Goal: Task Accomplishment & Management: Complete application form

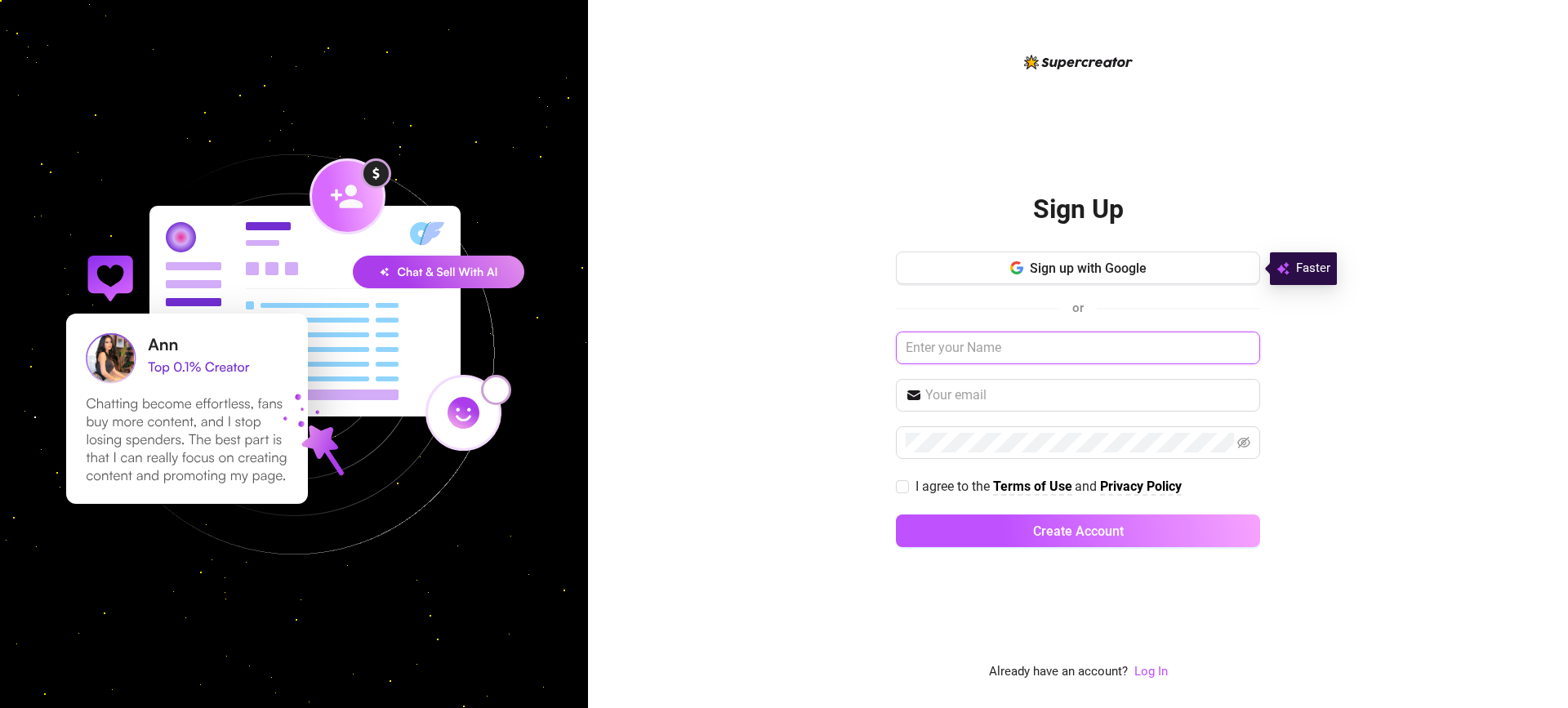
click at [1004, 344] on input "text" at bounding box center [1078, 348] width 364 height 32
type input "ben"
click at [1002, 386] on input "text" at bounding box center [1088, 395] width 325 height 20
paste input "[EMAIL_ADDRESS][DOMAIN_NAME]"
type input "[EMAIL_ADDRESS][DOMAIN_NAME]"
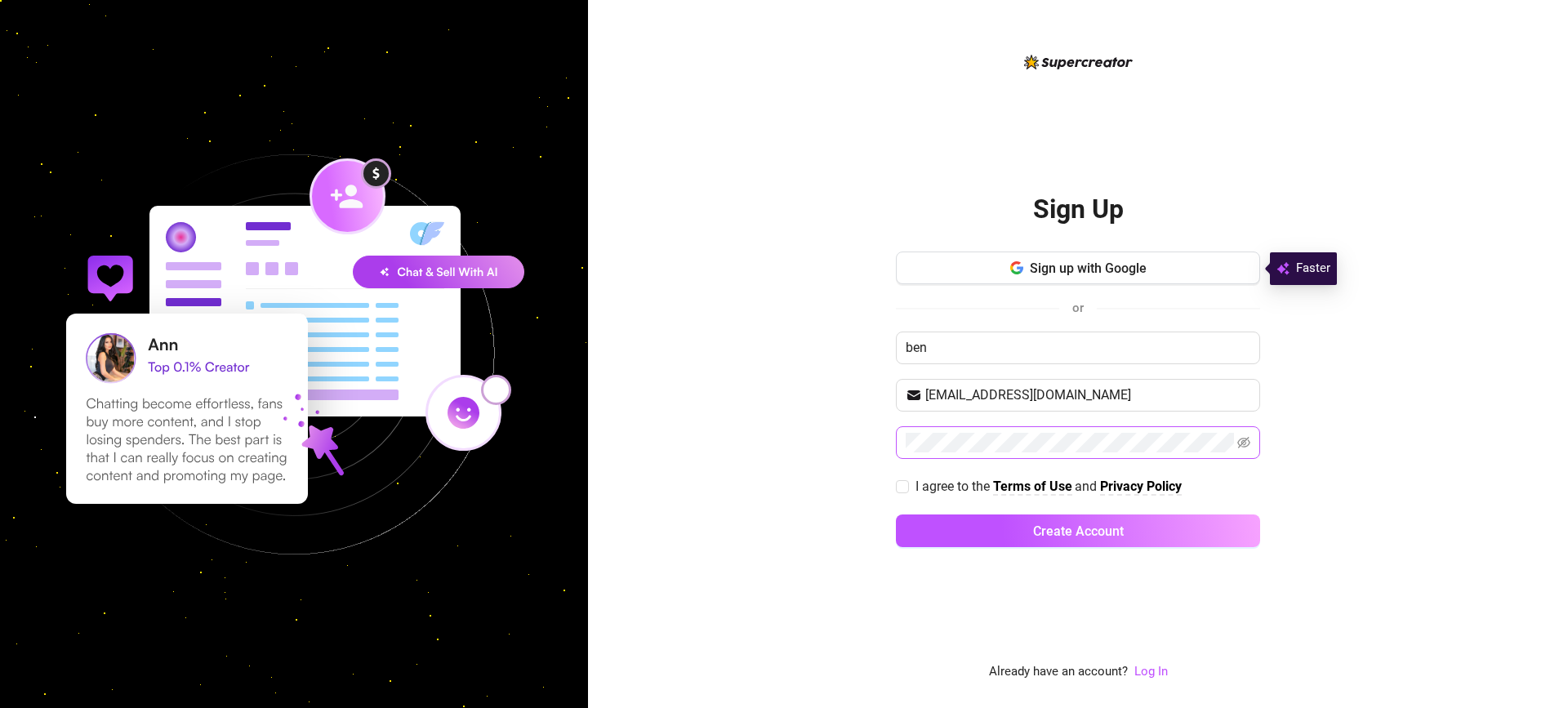
click at [921, 455] on span at bounding box center [1078, 442] width 364 height 32
click at [904, 487] on input "I agree to the Terms of Use and Privacy Policy" at bounding box center [901, 486] width 12 height 12
checkbox input "true"
click at [960, 523] on button "Create Account" at bounding box center [1078, 531] width 364 height 32
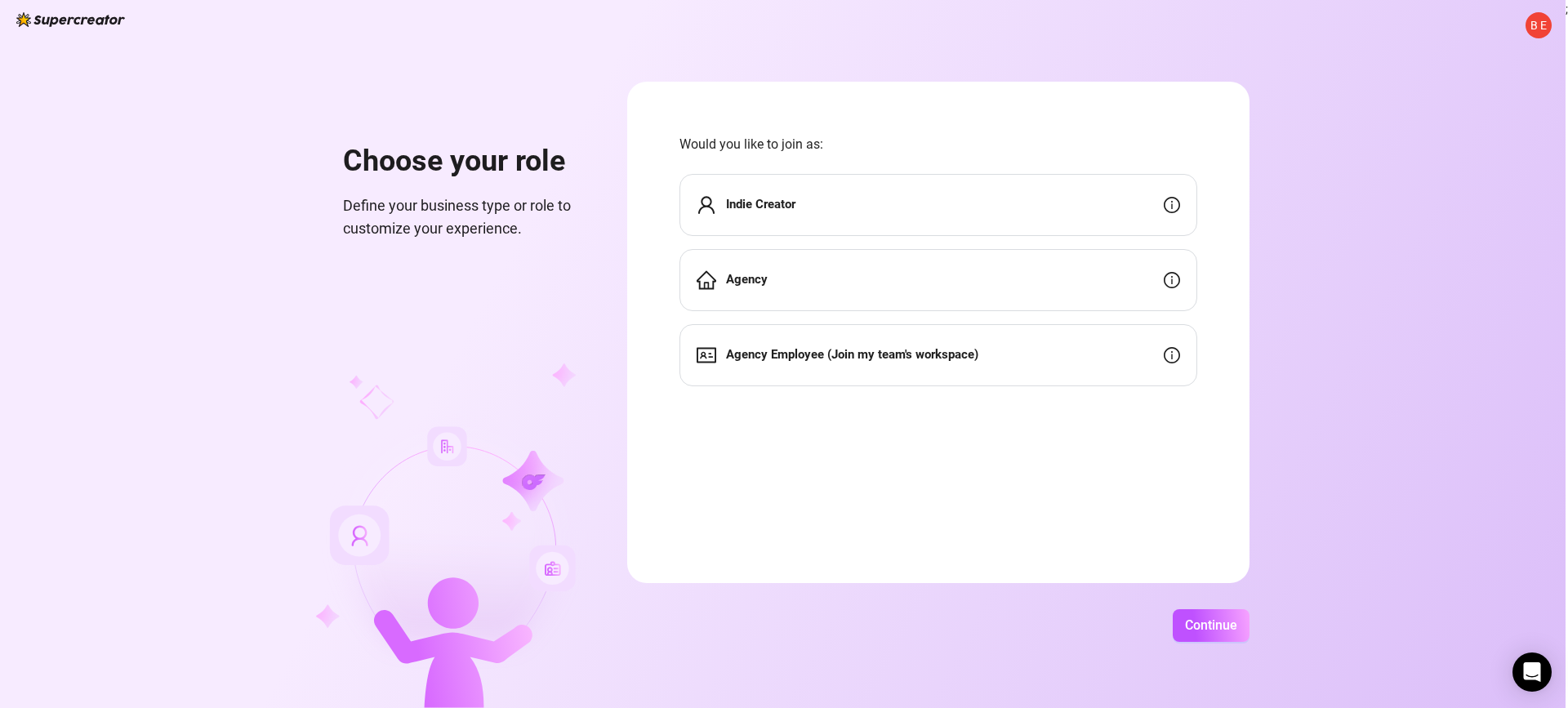
click at [1194, 213] on div "Indie Creator" at bounding box center [938, 204] width 518 height 62
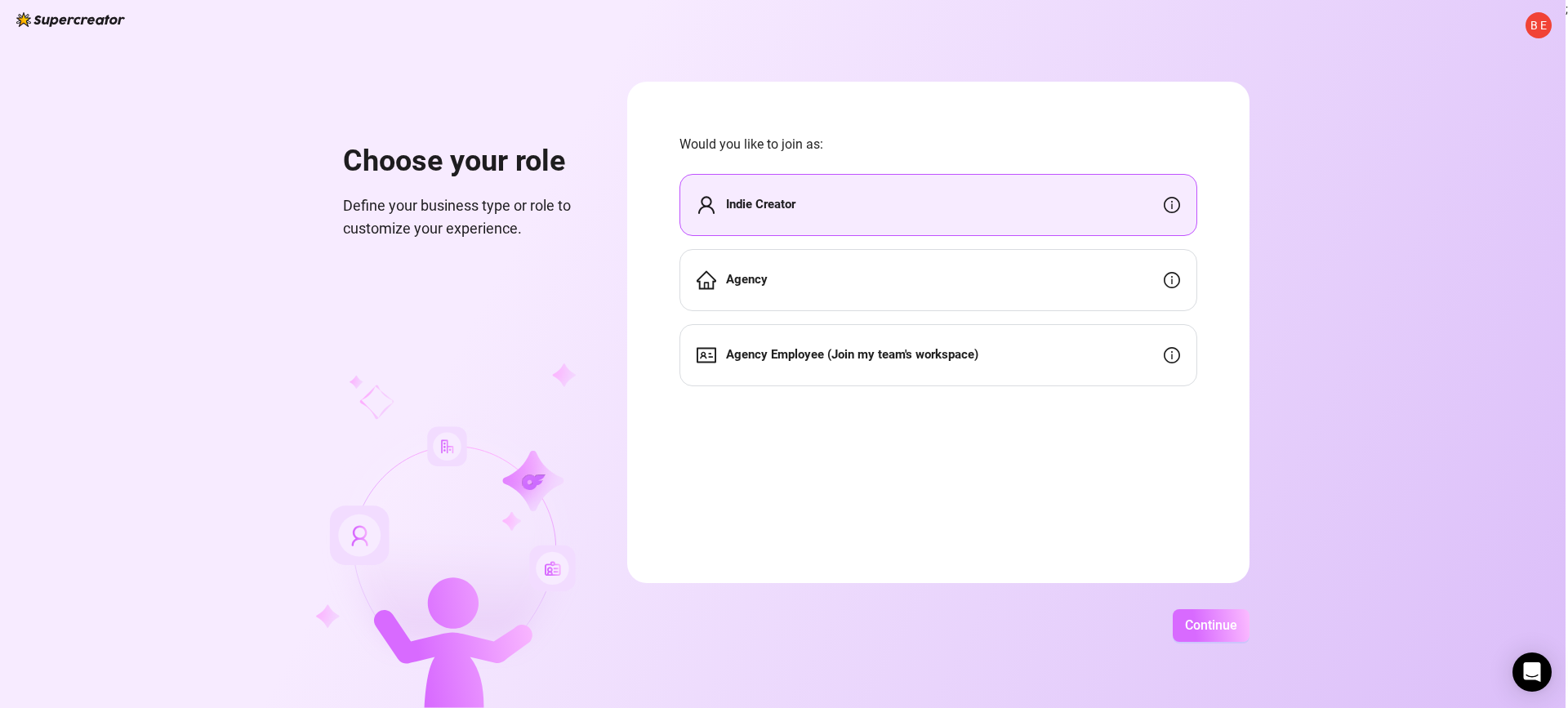
click at [1244, 616] on button "Continue" at bounding box center [1210, 625] width 77 height 32
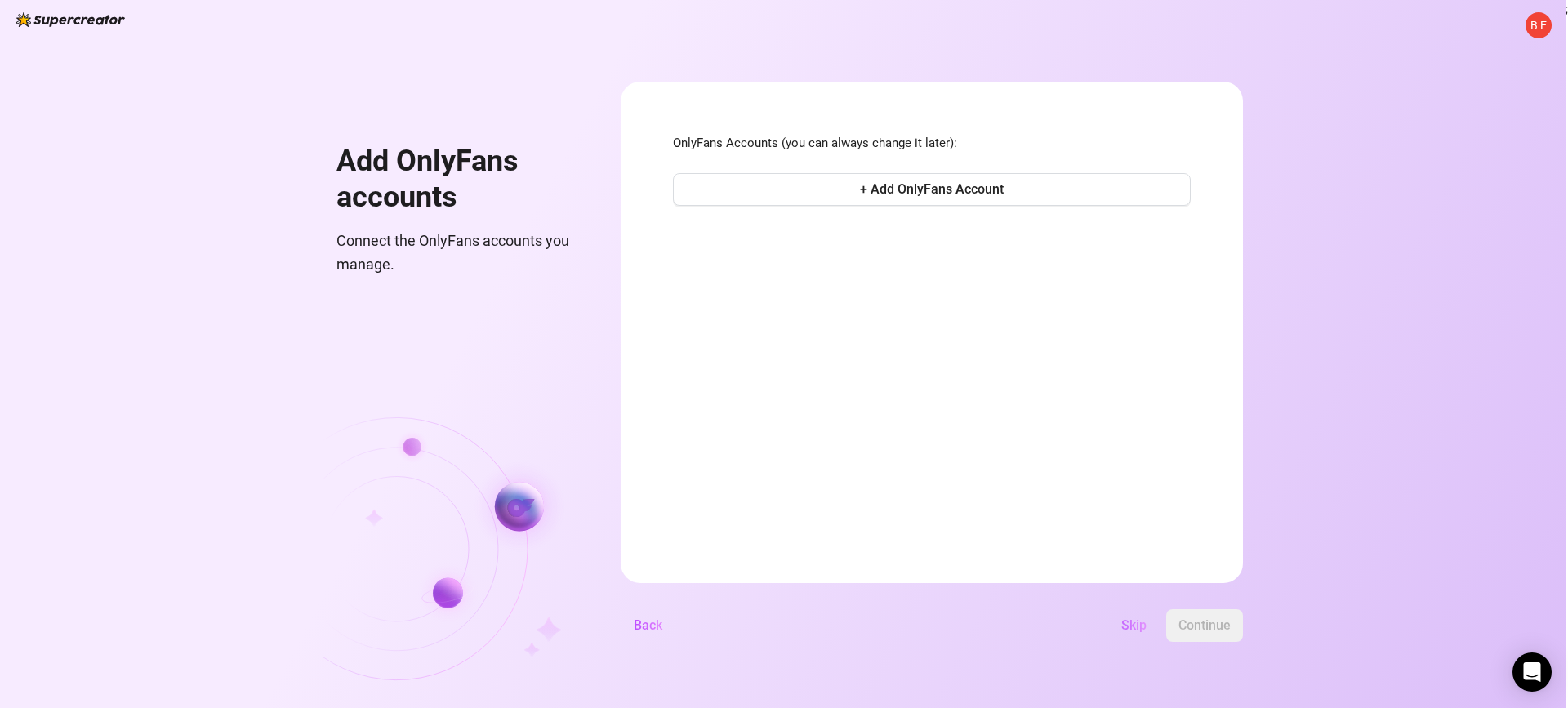
click at [1146, 627] on span "Skip" at bounding box center [1134, 624] width 25 height 15
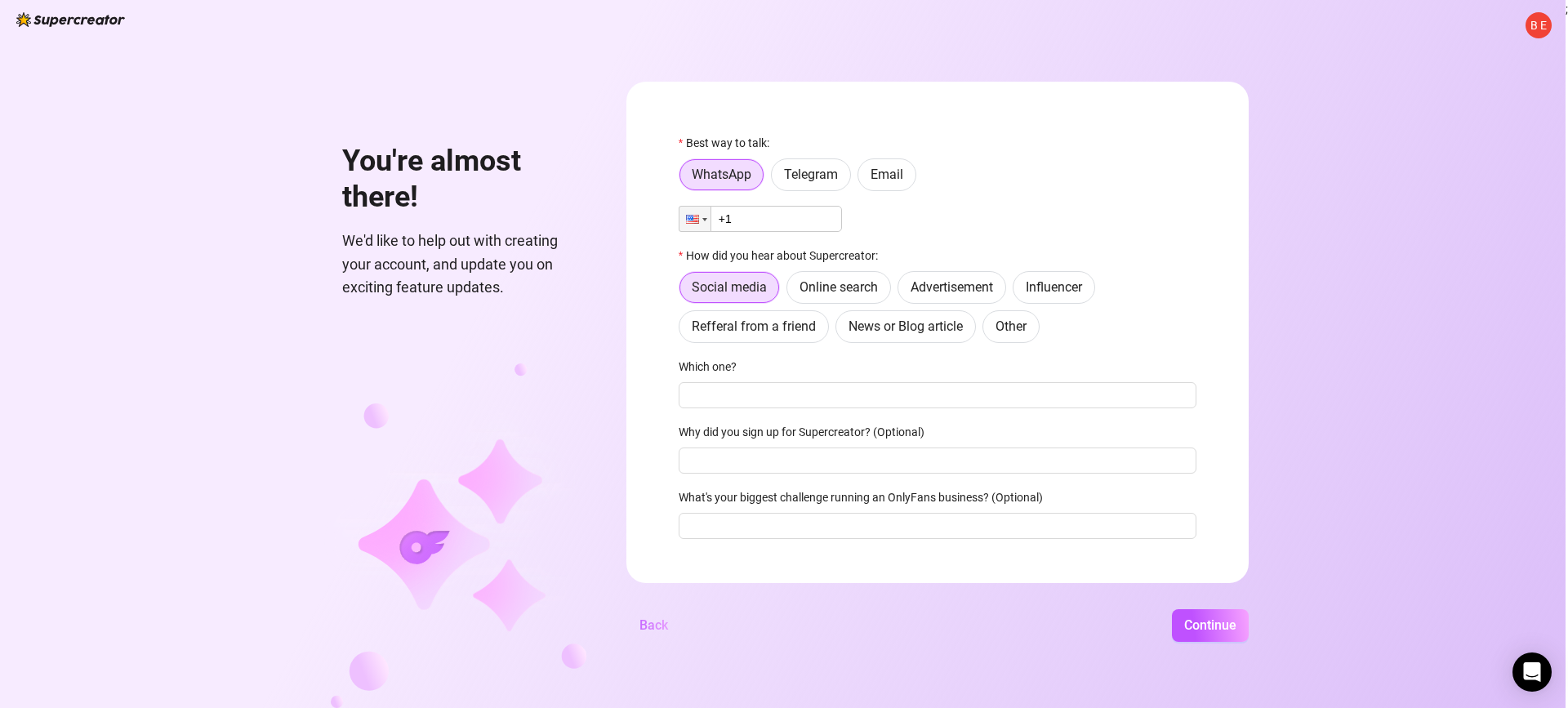
click at [668, 622] on span "Back" at bounding box center [654, 624] width 29 height 15
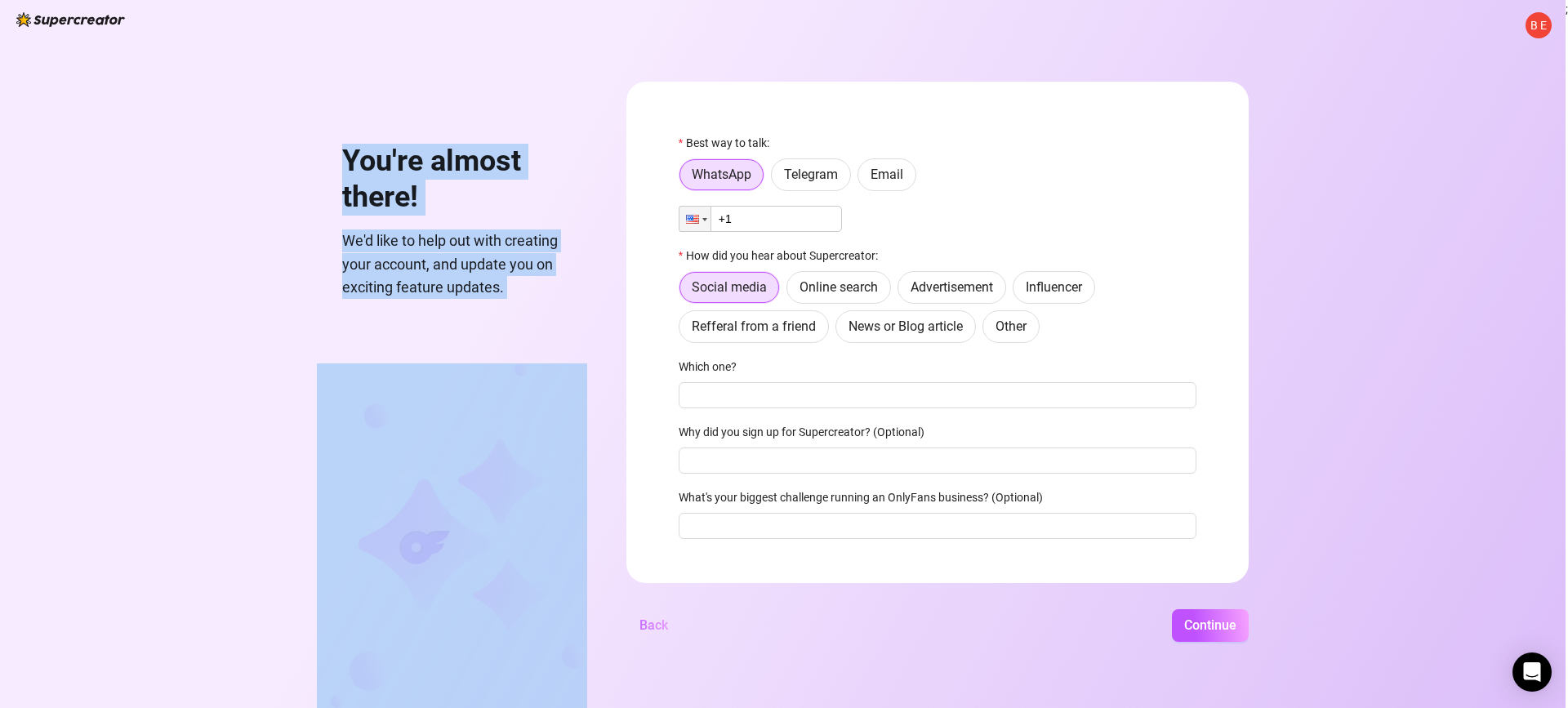
click at [673, 622] on div "B E You're almost there! We'd like to help out with creating your account, and …" at bounding box center [782, 354] width 1565 height 708
